Goal: Information Seeking & Learning: Learn about a topic

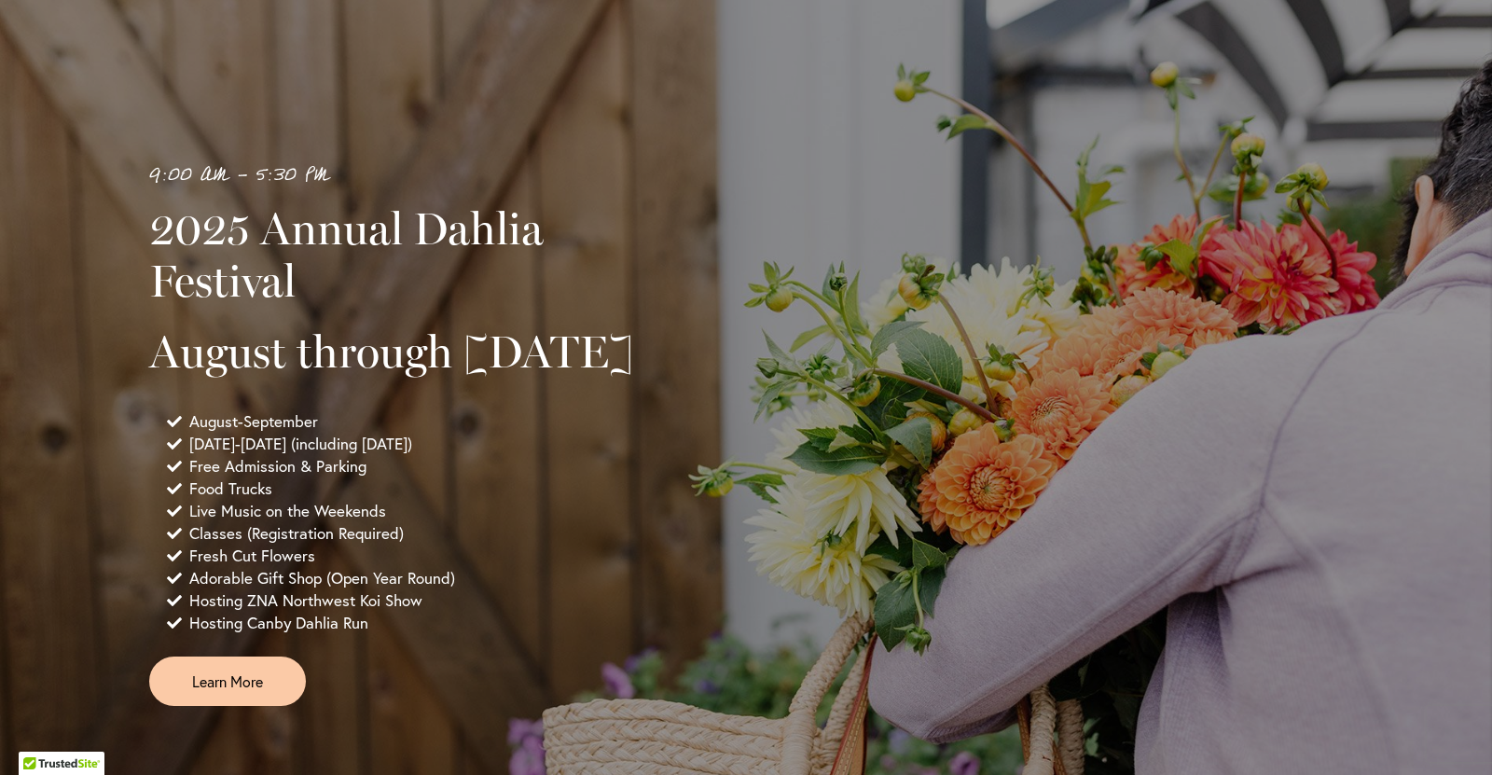
scroll to position [1108, 0]
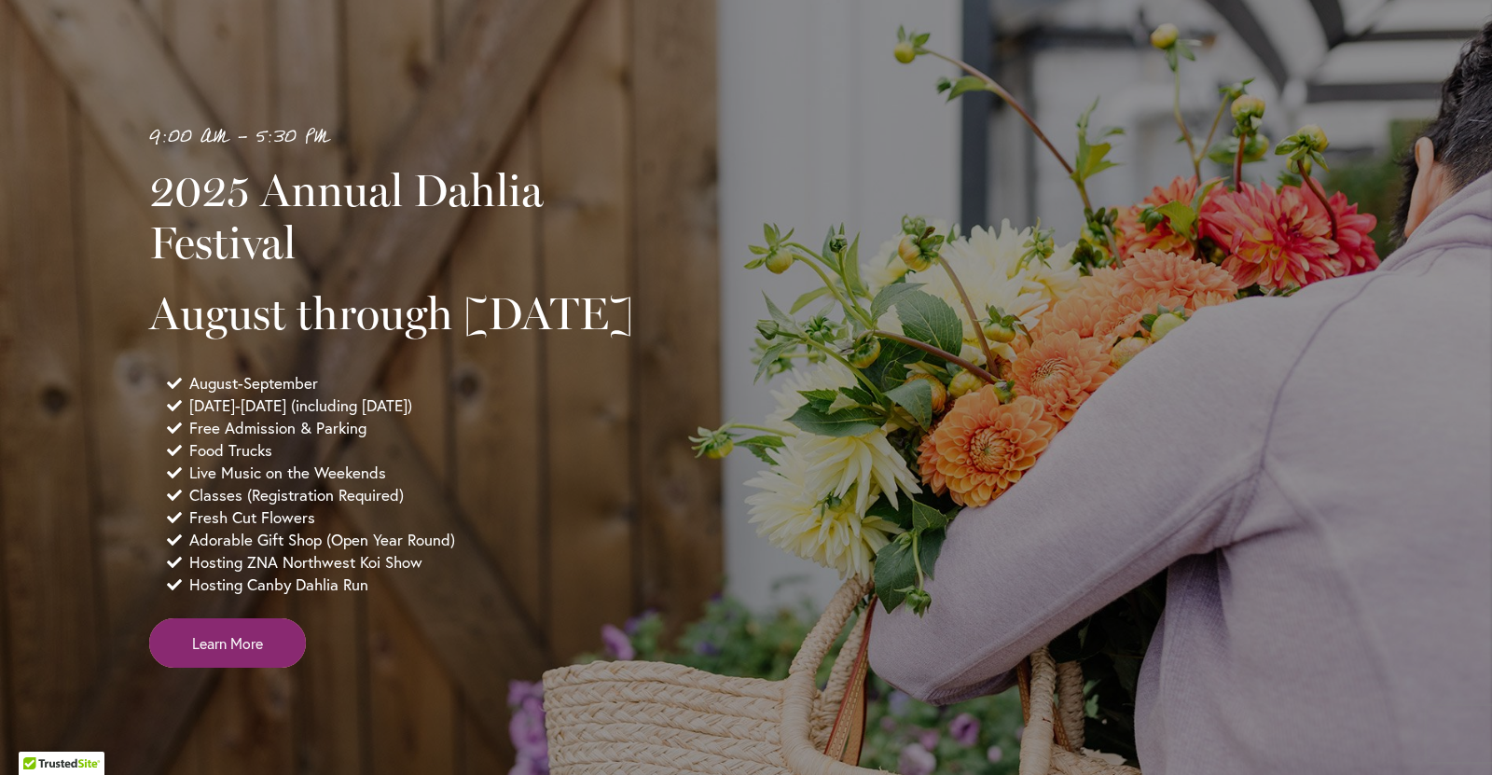
click at [248, 668] on link "Learn More" at bounding box center [227, 642] width 157 height 49
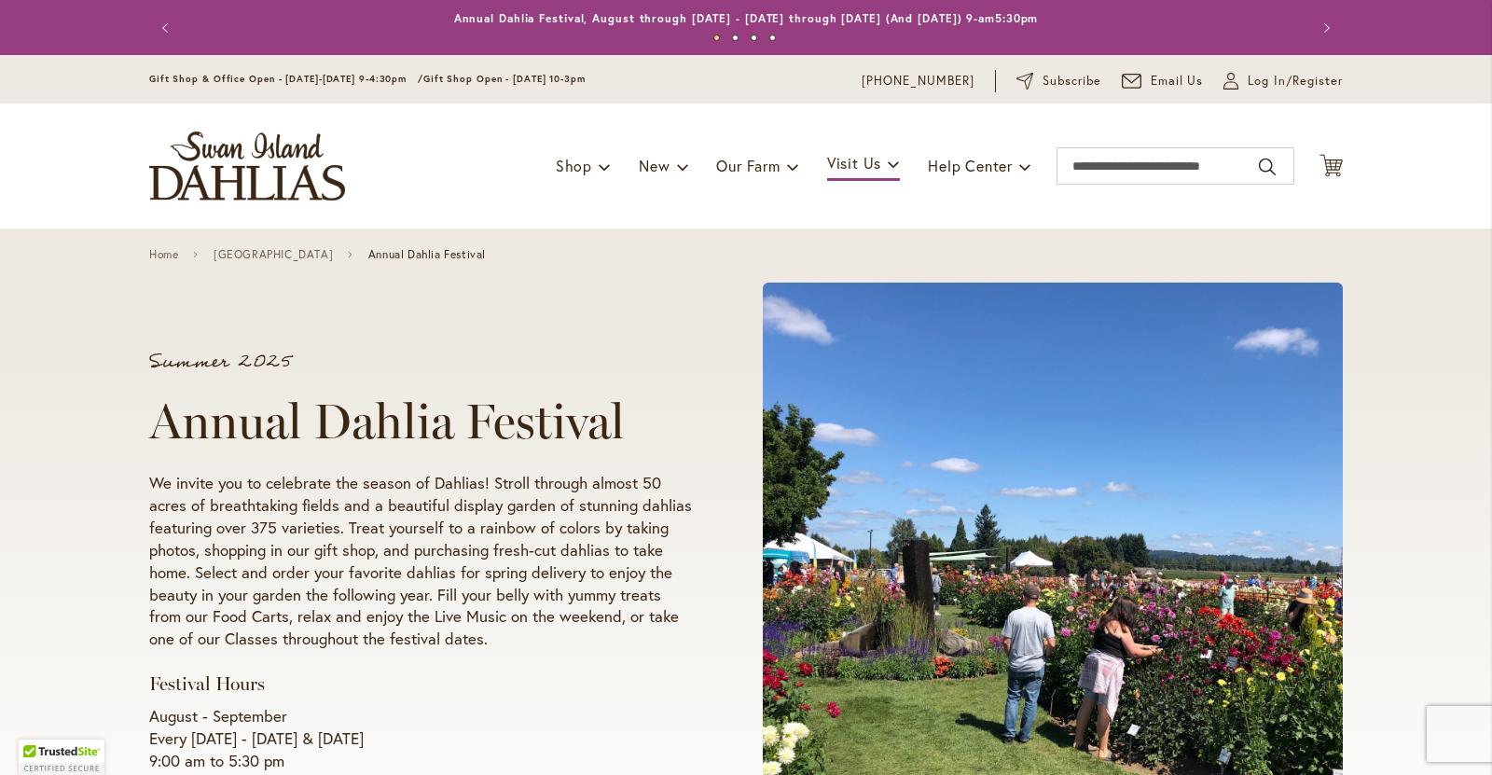
click at [454, 579] on p "We invite you to celebrate the season of Dahlias! Stroll through almost 50 acre…" at bounding box center [420, 561] width 543 height 179
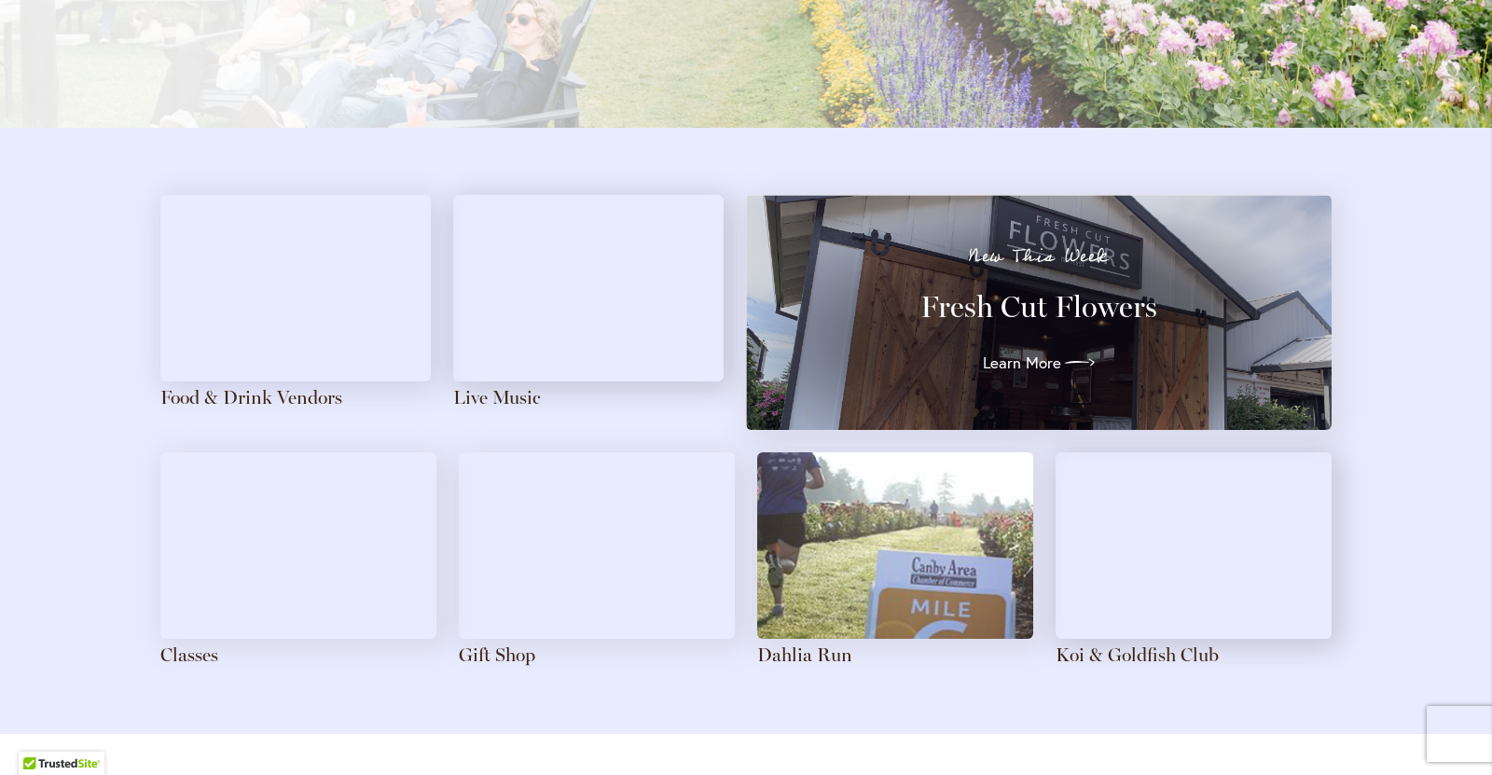
scroll to position [1939, 0]
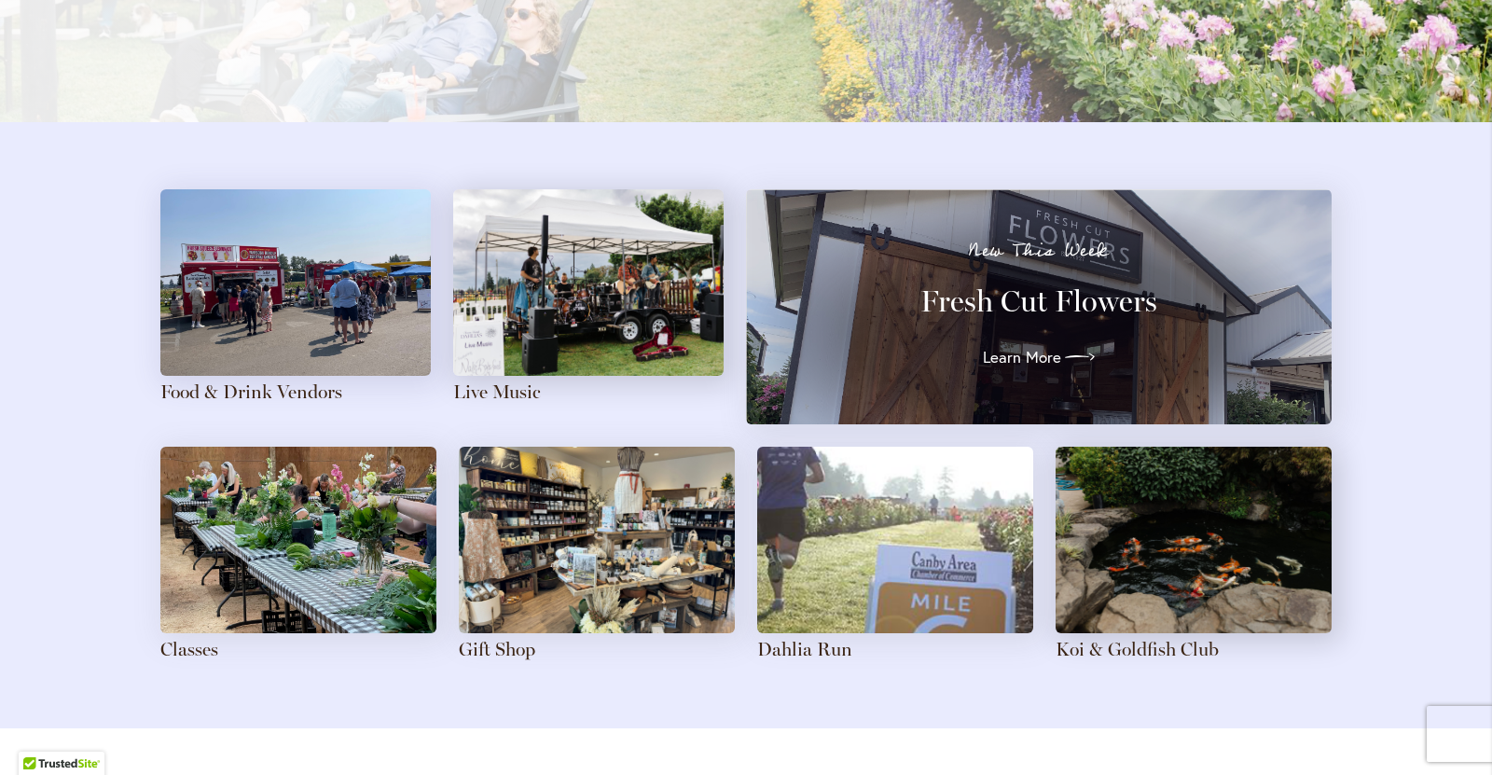
click at [566, 489] on img at bounding box center [597, 540] width 276 height 186
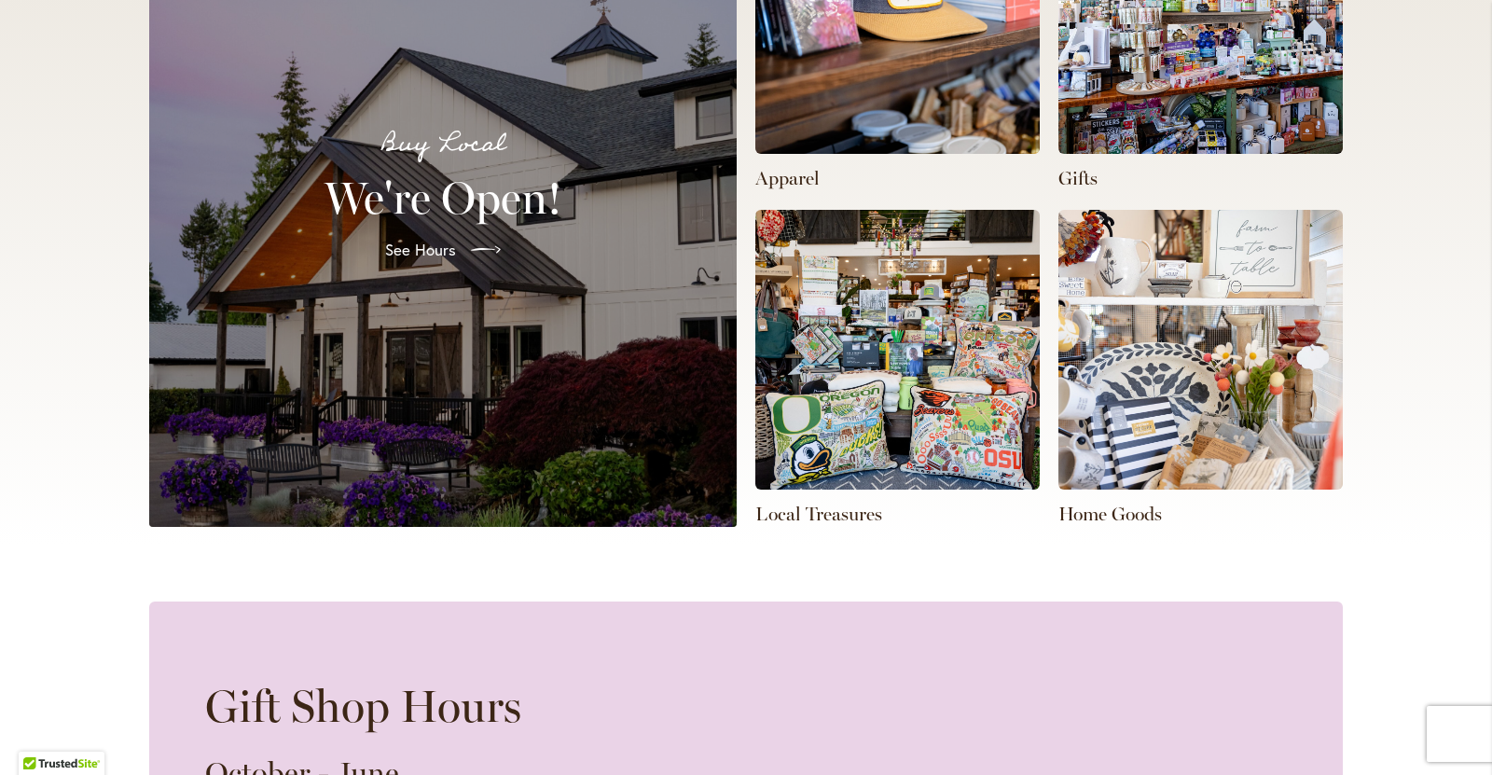
click at [1145, 152] on img at bounding box center [1200, 14] width 284 height 280
click at [1136, 90] on img at bounding box center [1200, 14] width 284 height 280
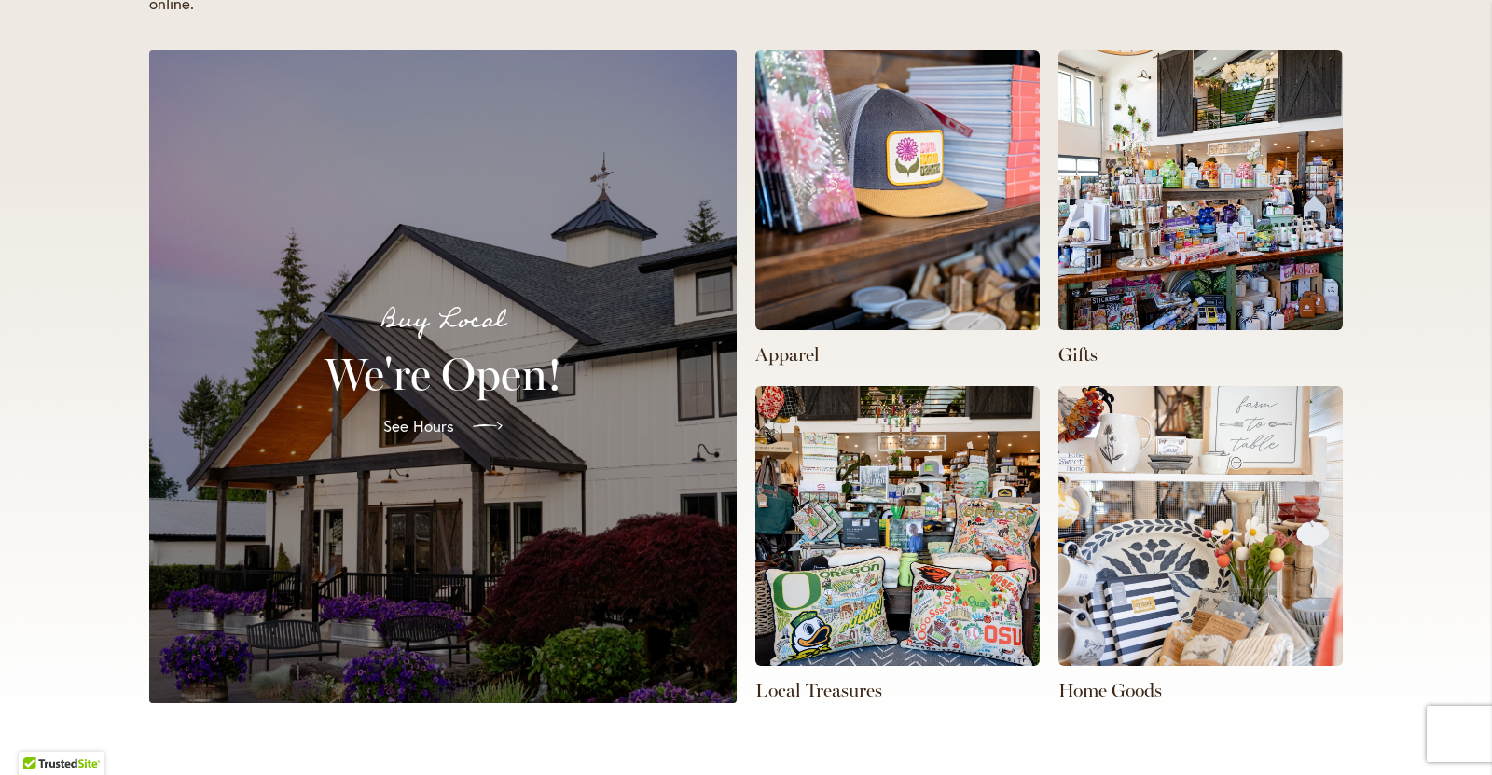
scroll to position [0, 986]
click at [418, 427] on span "See Hours" at bounding box center [418, 426] width 71 height 22
